Goal: Task Accomplishment & Management: Manage account settings

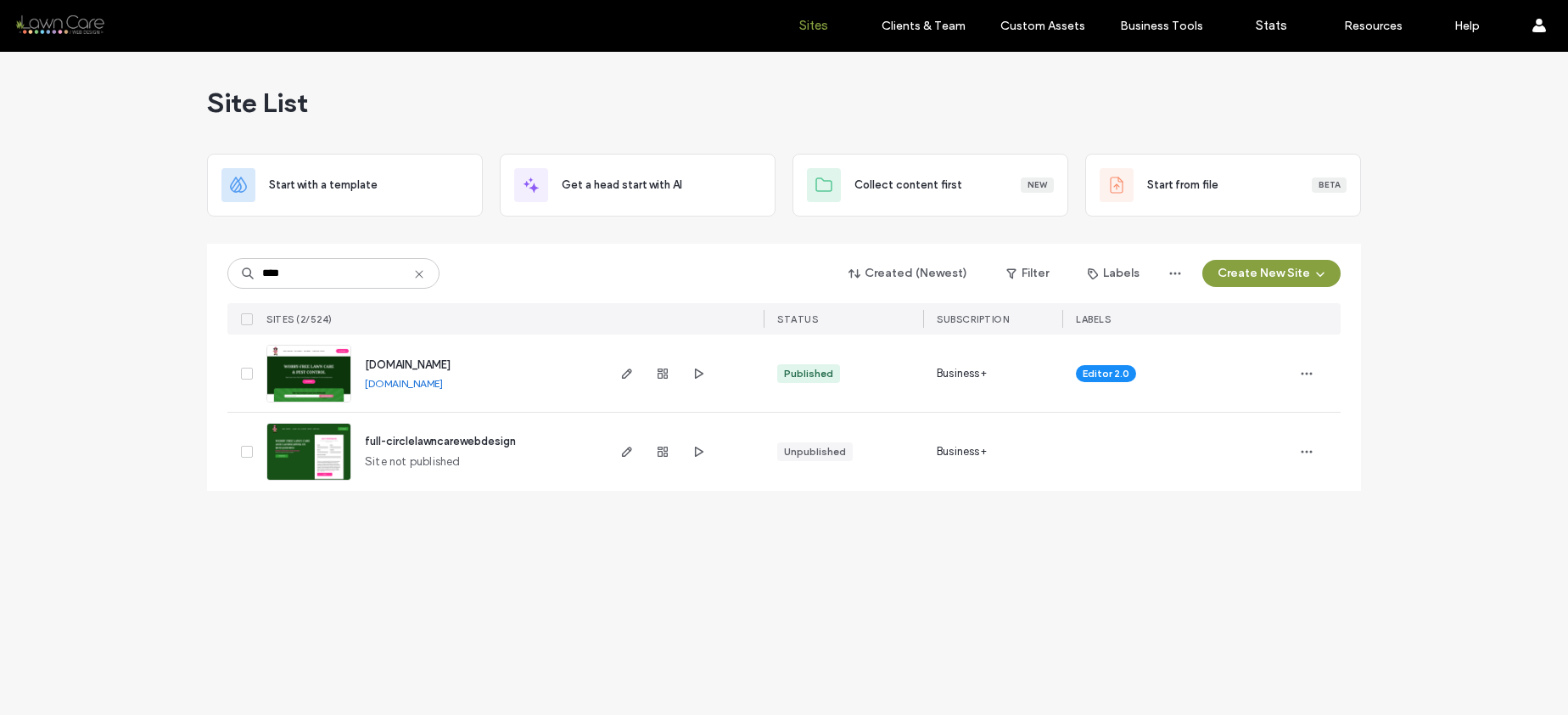
type input "****"
click at [447, 363] on span "www.fullcircleservices.com" at bounding box center [407, 364] width 86 height 13
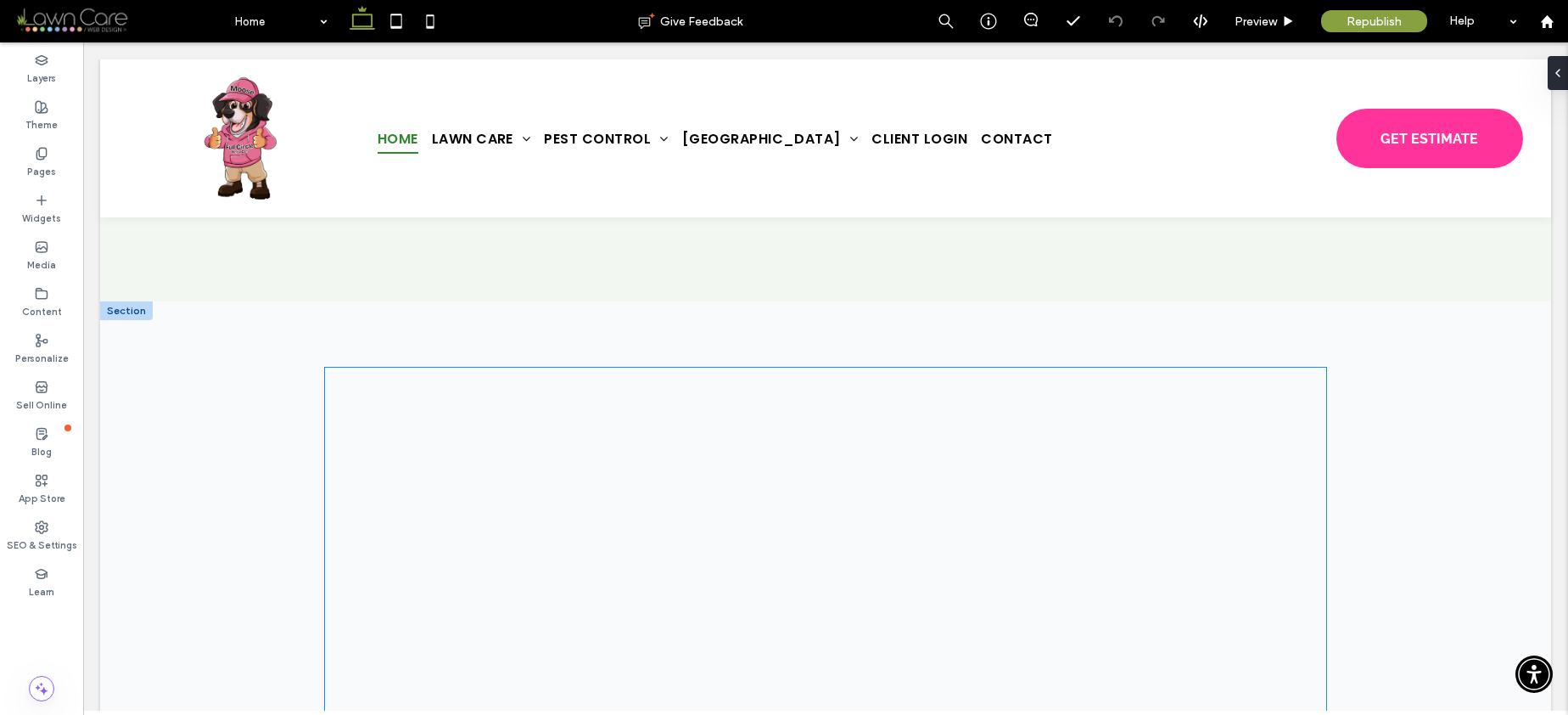
scroll to position [5354, 0]
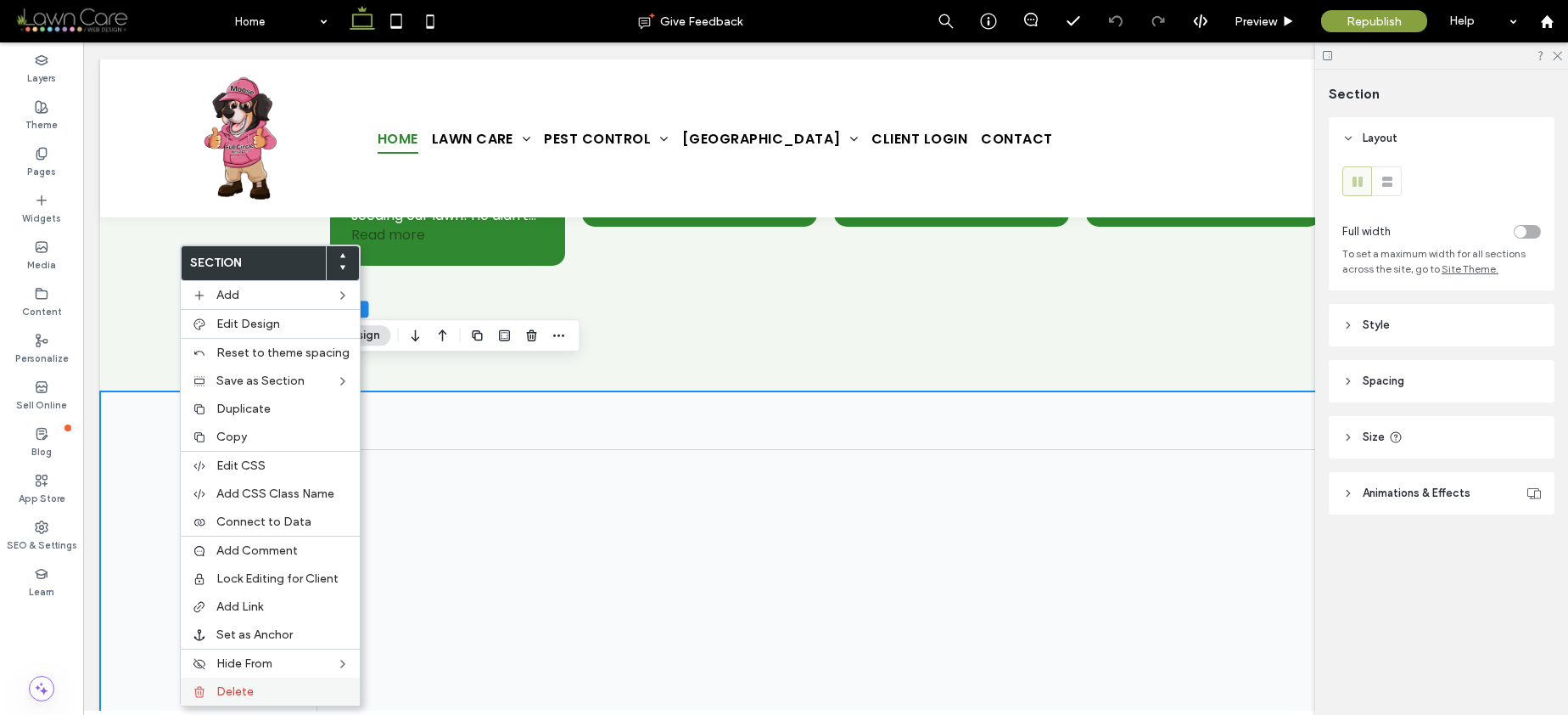
click at [281, 689] on label "Delete" at bounding box center [283, 691] width 133 height 14
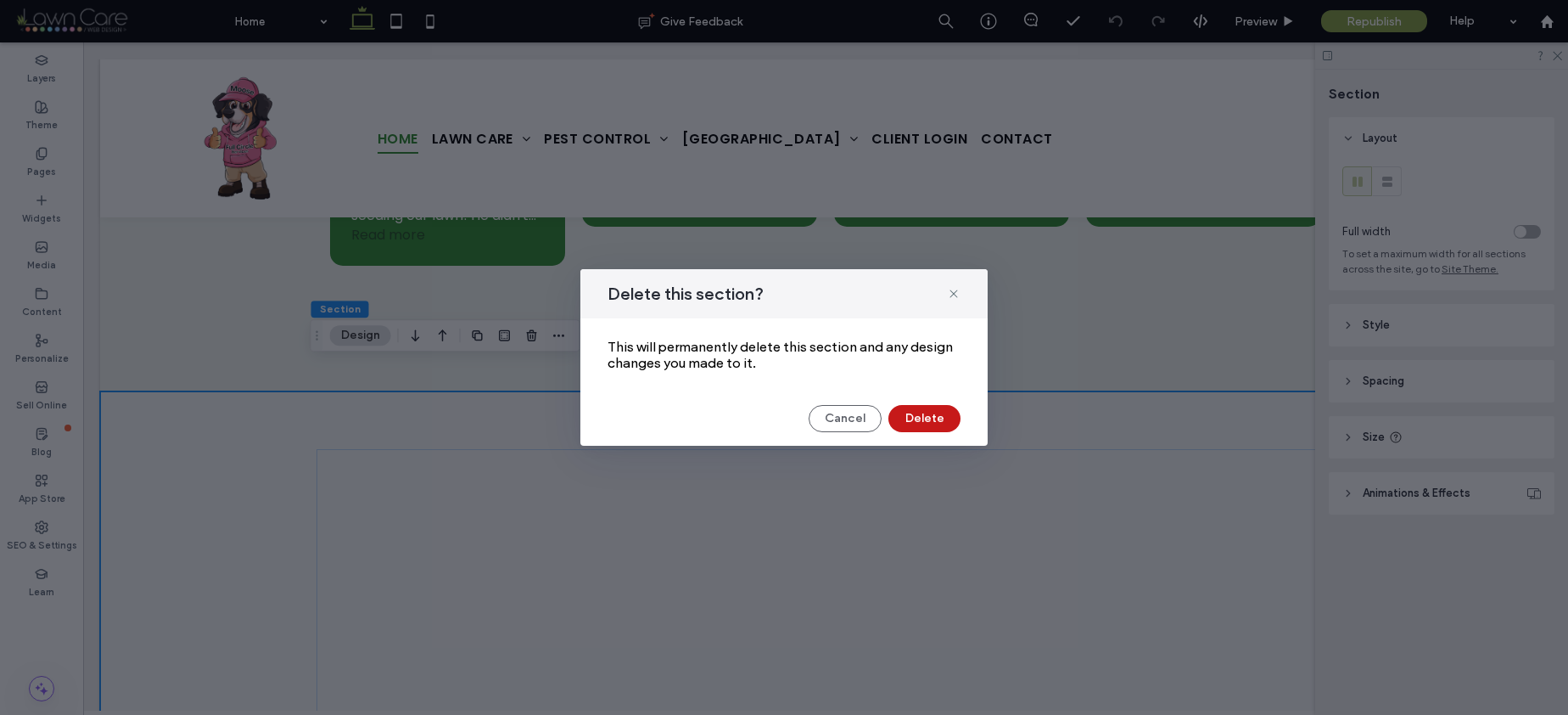
click at [919, 414] on button "Delete" at bounding box center [925, 419] width 72 height 27
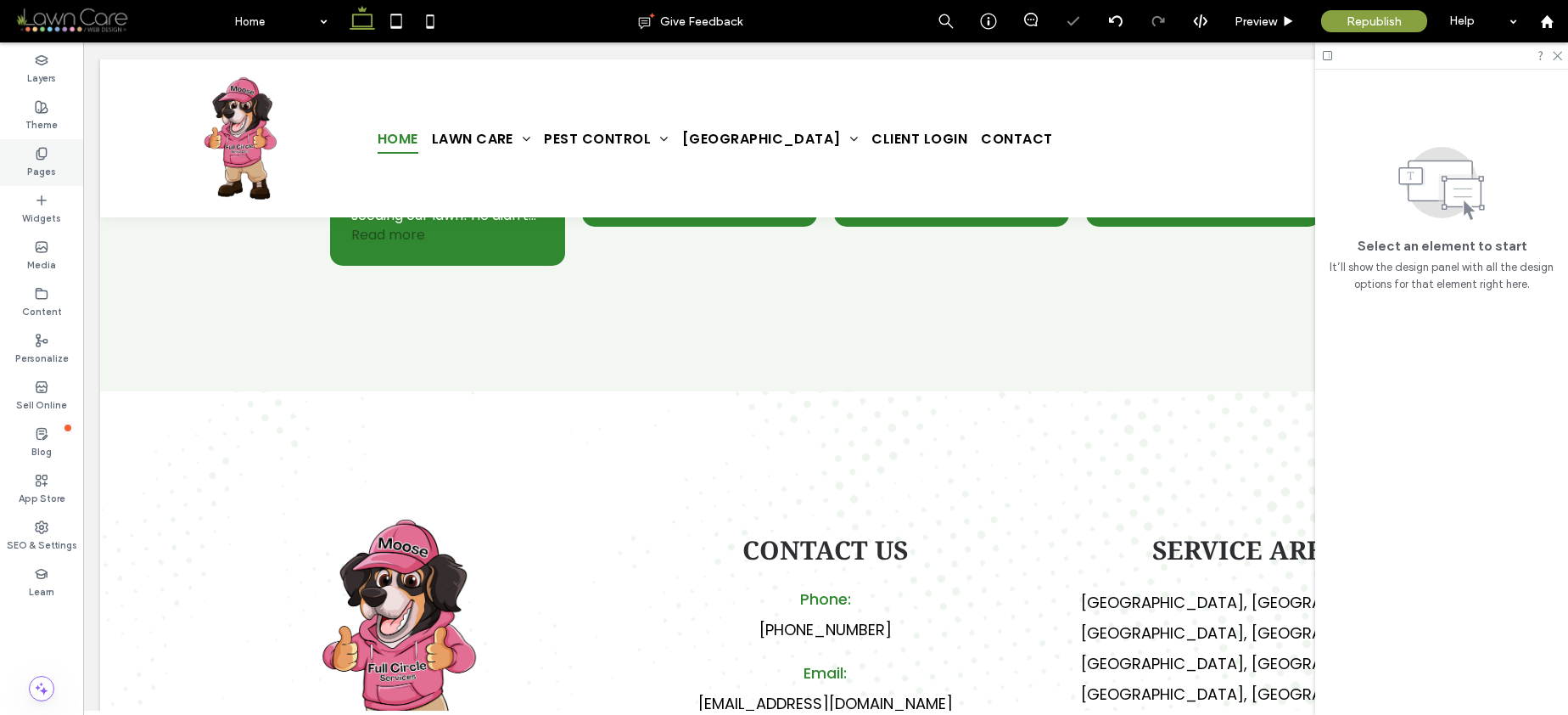
click at [55, 168] on div "Pages" at bounding box center [42, 162] width 83 height 47
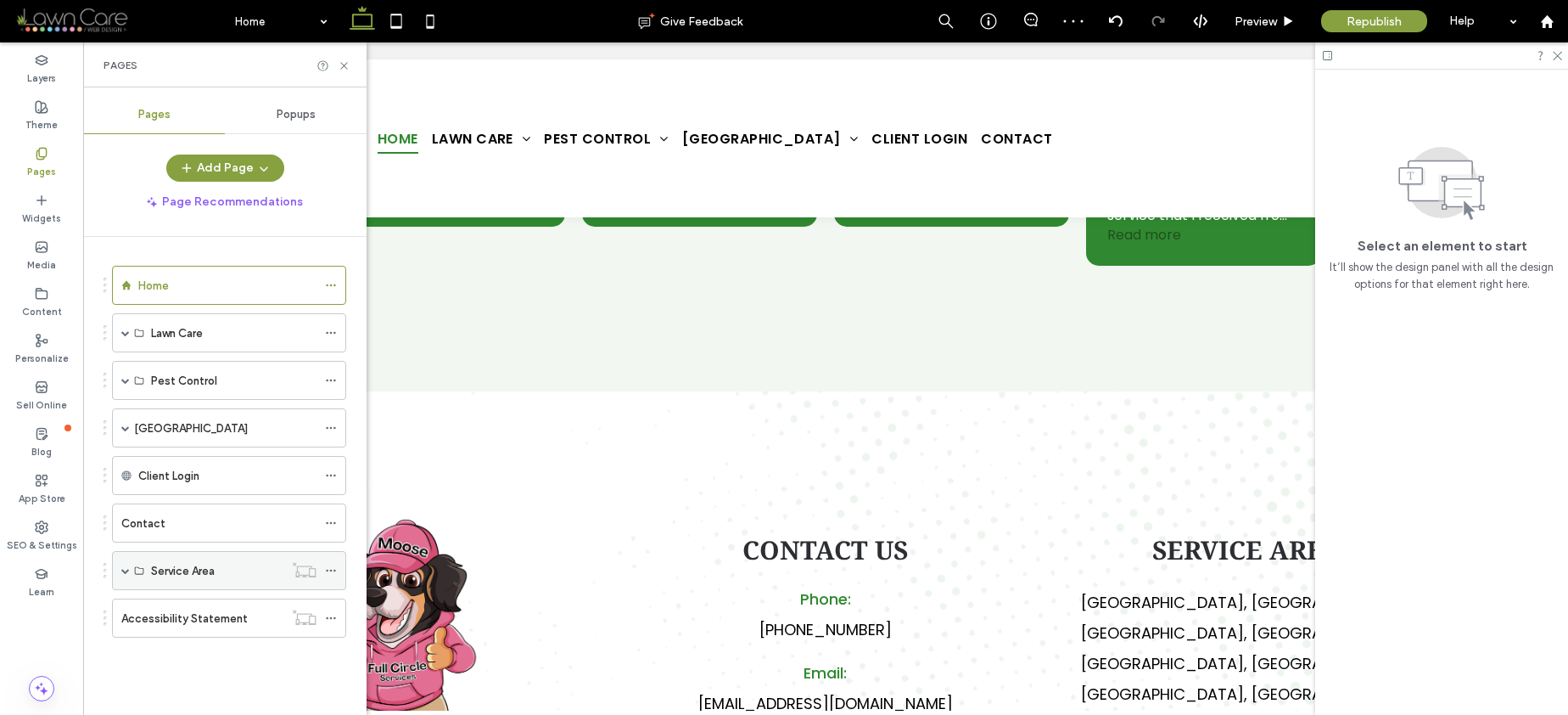
click at [126, 570] on span at bounding box center [126, 571] width 8 height 8
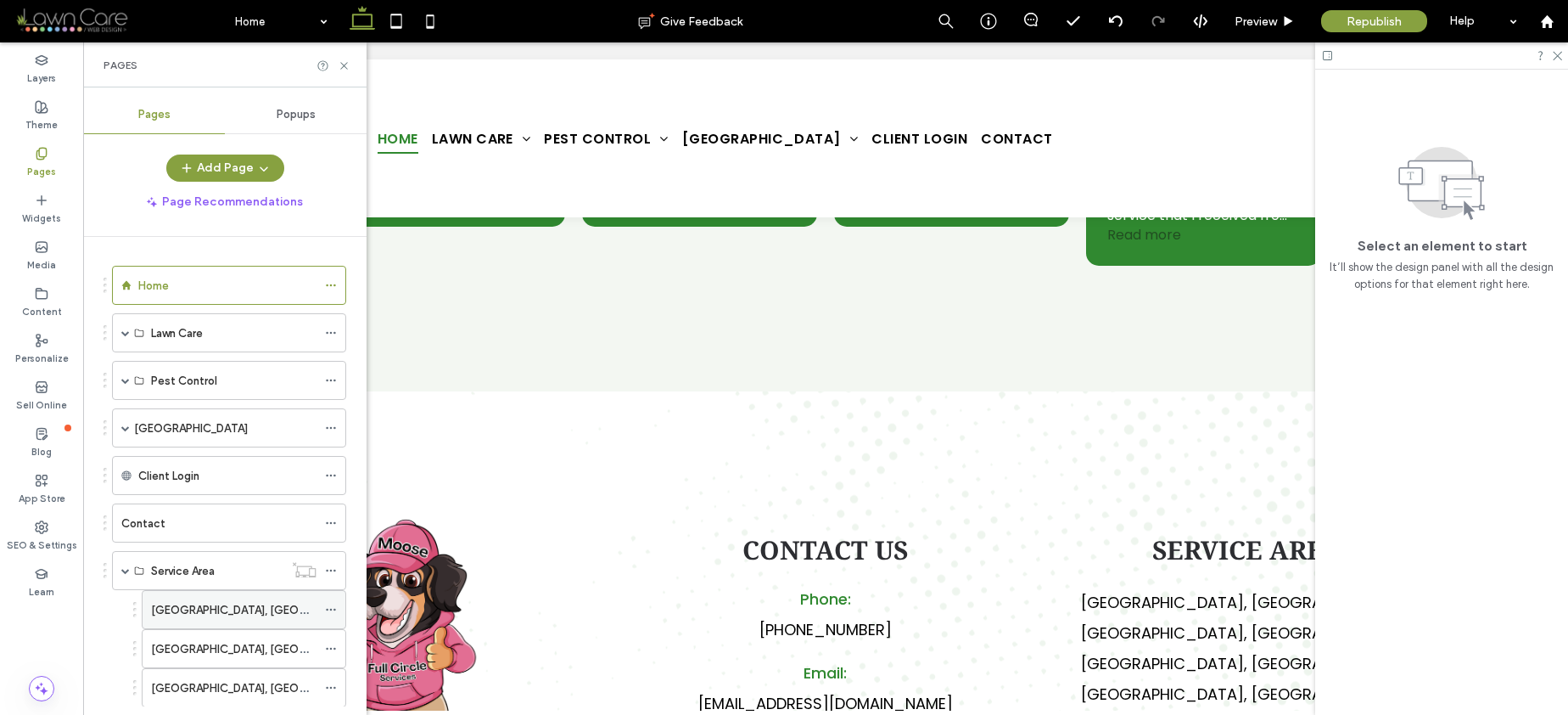
click at [218, 620] on div "[GEOGRAPHIC_DATA], [GEOGRAPHIC_DATA]" at bounding box center [233, 610] width 166 height 37
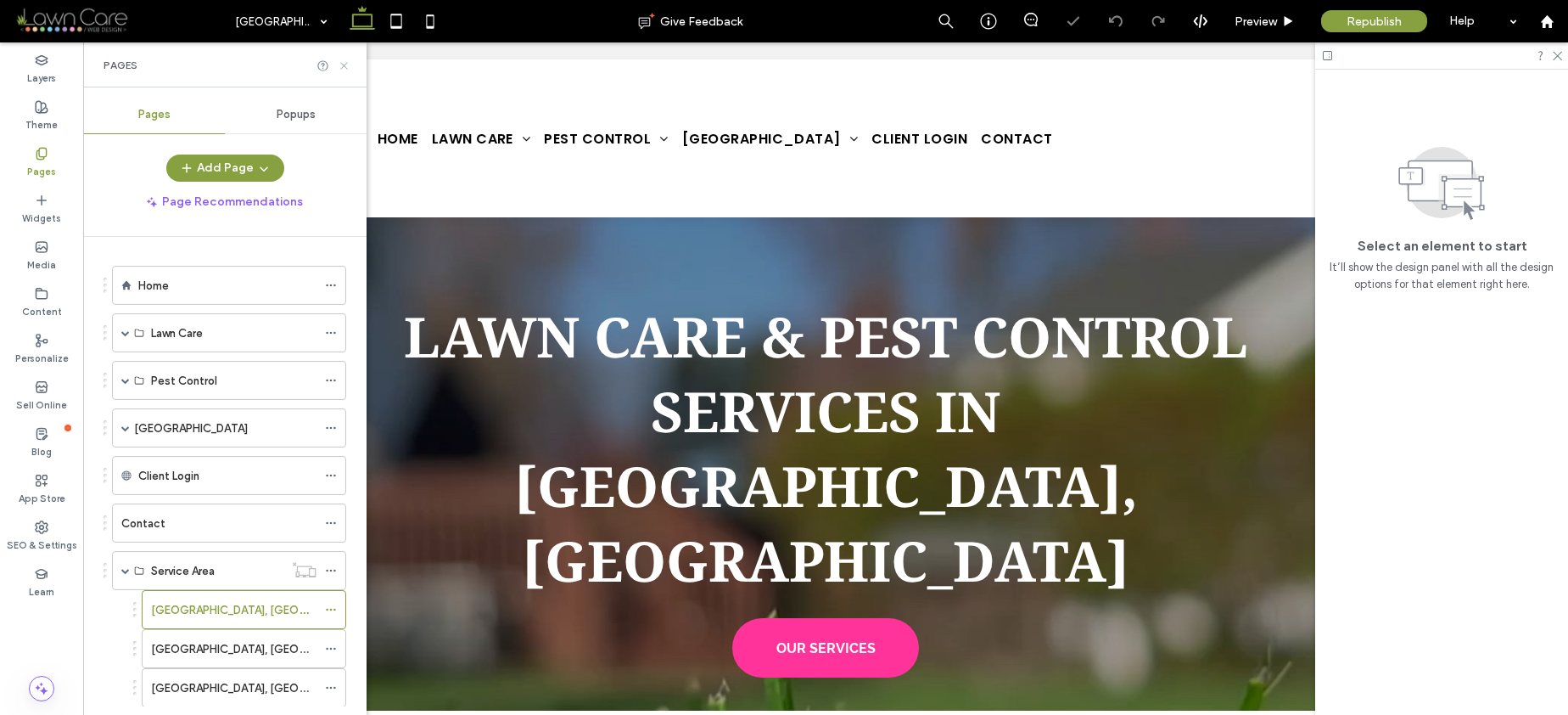
drag, startPoint x: 346, startPoint y: 64, endPoint x: 350, endPoint y: 244, distance: 180.0
click at [346, 64] on use at bounding box center [344, 65] width 7 height 7
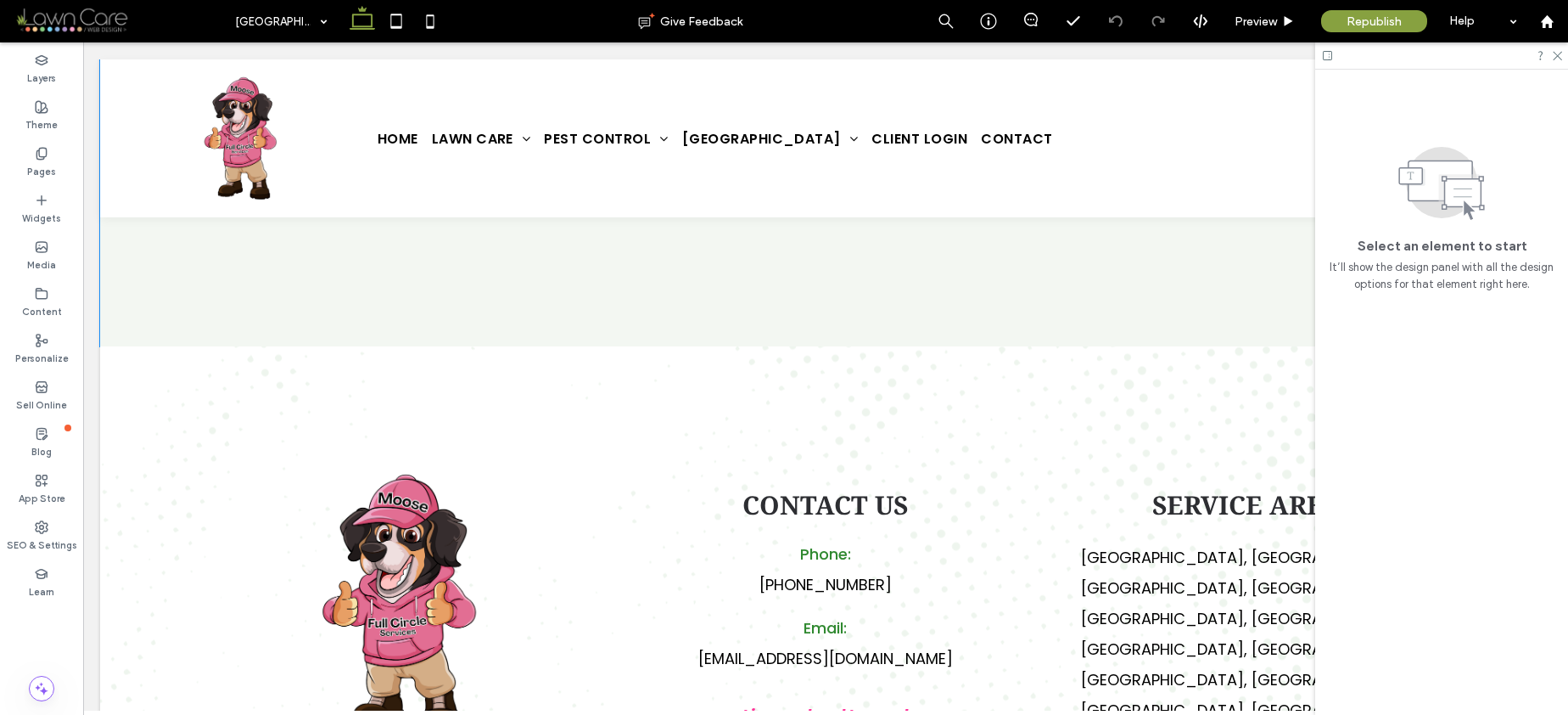
scroll to position [5173, 0]
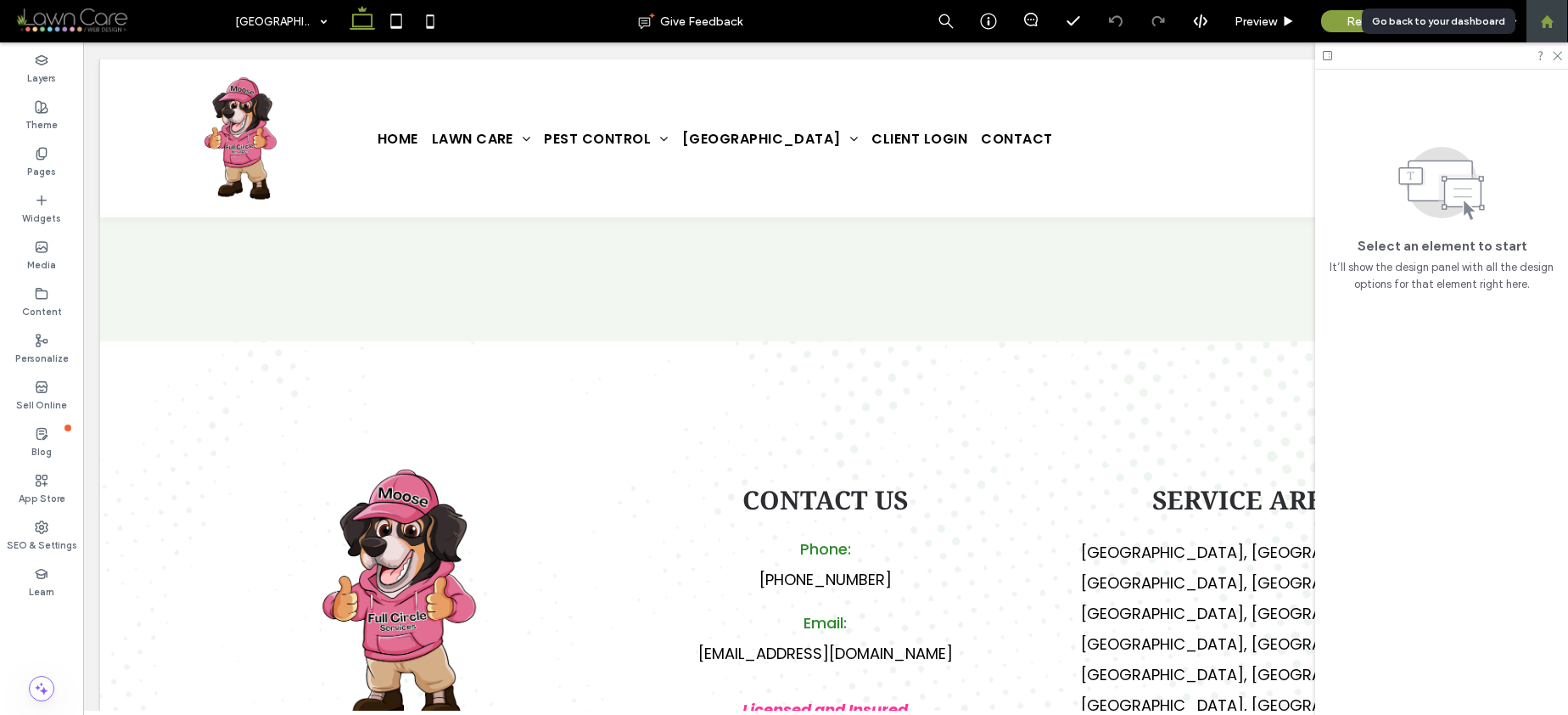
click at [1552, 19] on icon at bounding box center [1547, 21] width 14 height 14
